Goal: Navigation & Orientation: Find specific page/section

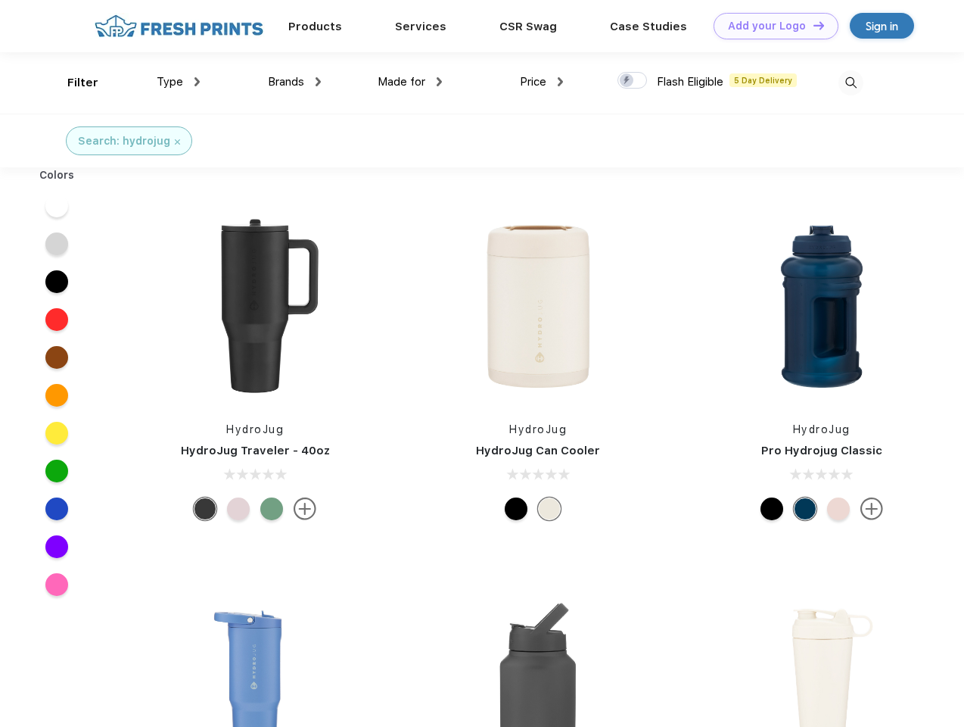
scroll to position [1, 0]
click at [771, 26] on link "Add your Logo Design Tool" at bounding box center [776, 26] width 125 height 26
click at [0, 0] on div "Design Tool" at bounding box center [0, 0] width 0 height 0
click at [812, 25] on link "Add your Logo Design Tool" at bounding box center [776, 26] width 125 height 26
click at [73, 83] on div "Filter" at bounding box center [82, 82] width 31 height 17
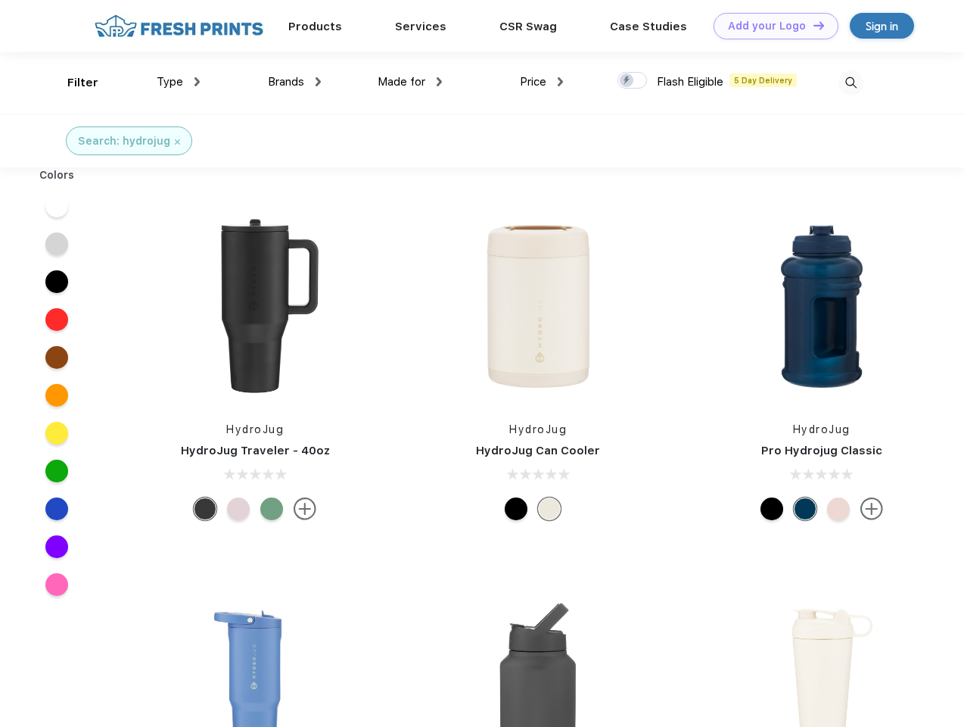
click at [179, 82] on span "Type" at bounding box center [170, 82] width 26 height 14
click at [294, 82] on span "Brands" at bounding box center [286, 82] width 36 height 14
click at [410, 82] on span "Made for" at bounding box center [402, 82] width 48 height 14
click at [542, 82] on span "Price" at bounding box center [533, 82] width 26 height 14
click at [633, 81] on div at bounding box center [633, 80] width 30 height 17
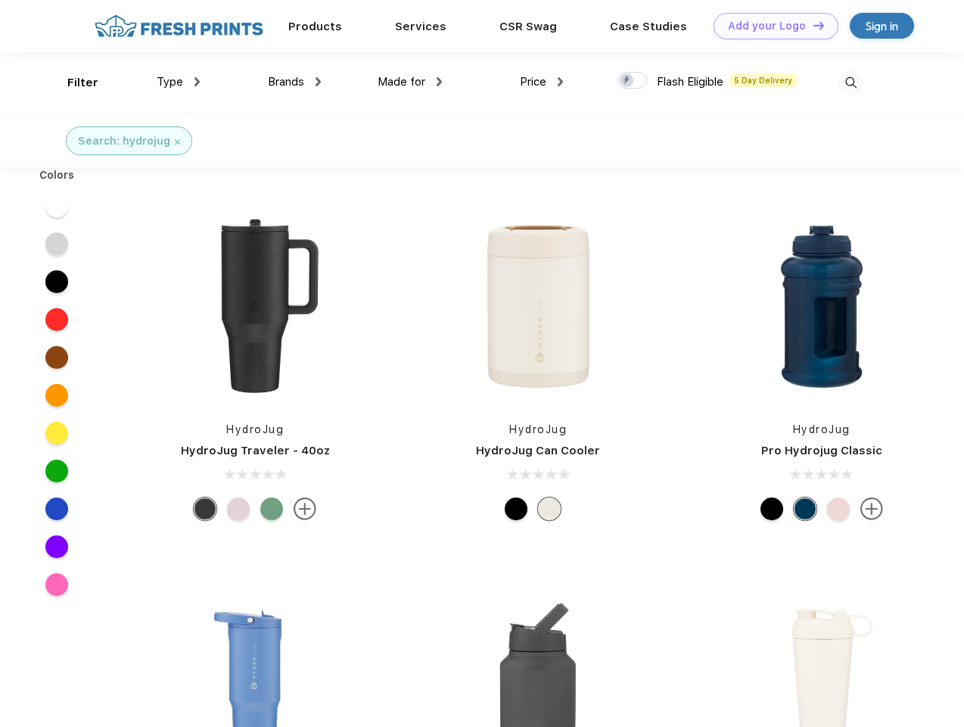
click at [628, 81] on input "checkbox" at bounding box center [623, 76] width 10 height 10
click at [851, 83] on img at bounding box center [851, 82] width 25 height 25
